Goal: Transaction & Acquisition: Purchase product/service

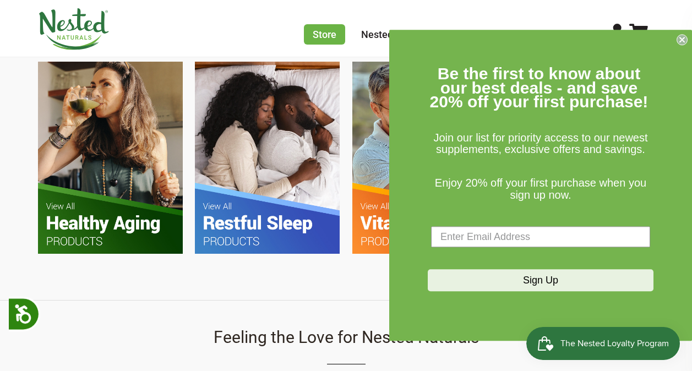
click at [685, 40] on circle "Close dialog" at bounding box center [682, 40] width 10 height 10
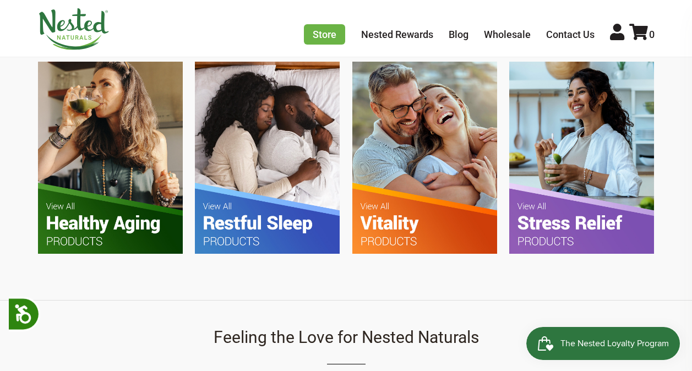
scroll to position [0, 193]
click at [111, 226] on img at bounding box center [110, 158] width 145 height 192
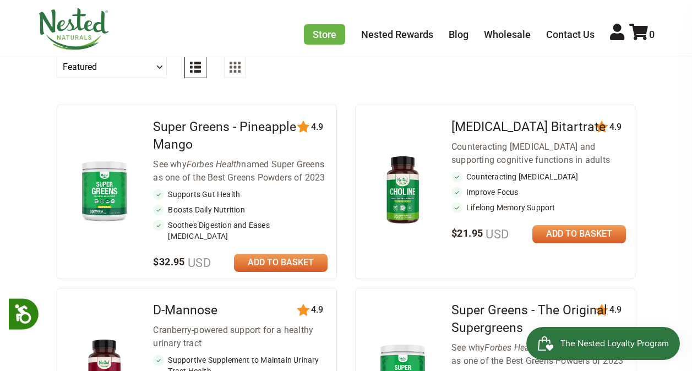
scroll to position [493, 0]
